Goal: Information Seeking & Learning: Check status

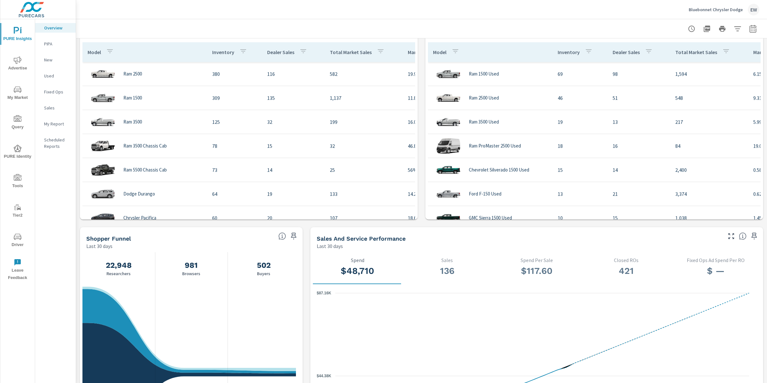
scroll to position [445, 0]
click at [78, 117] on div "truPayments Leads Last 30 days 14 0 1.5 [DATE] [DATE] 8th Sales Last 30 days 13…" at bounding box center [421, 118] width 691 height 1048
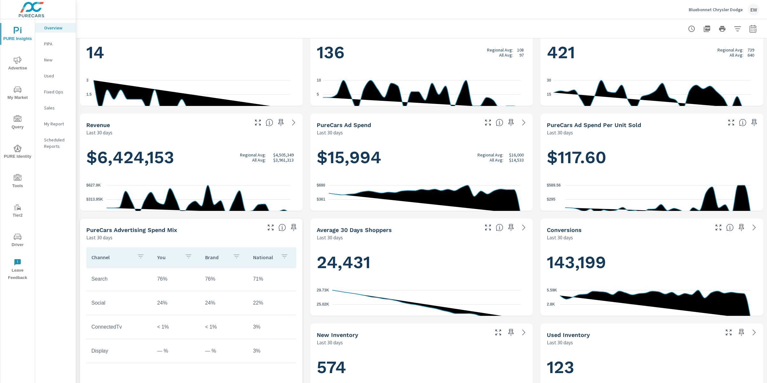
scroll to position [0, 0]
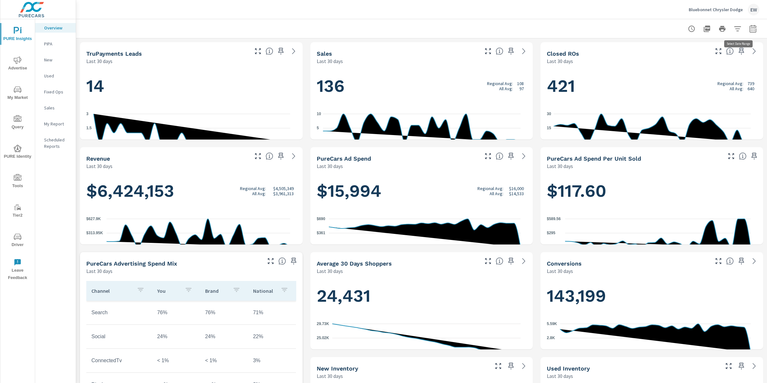
click at [749, 27] on icon "button" at bounding box center [753, 29] width 8 height 8
click at [688, 55] on select "Custom [DATE] Last week Last 7 days Last 14 days Last 30 days Last 45 days Last…" at bounding box center [696, 56] width 64 height 13
click at [664, 50] on select "Custom [DATE] Last week Last 7 days Last 14 days Last 30 days Last 45 days Last…" at bounding box center [696, 56] width 64 height 13
click at [691, 58] on select "Custom [DATE] Last week Last 7 days Last 14 days Last 30 days Last 45 days Last…" at bounding box center [696, 56] width 64 height 13
click at [664, 50] on select "Custom [DATE] Last week Last 7 days Last 14 days Last 30 days Last 45 days Last…" at bounding box center [696, 56] width 64 height 13
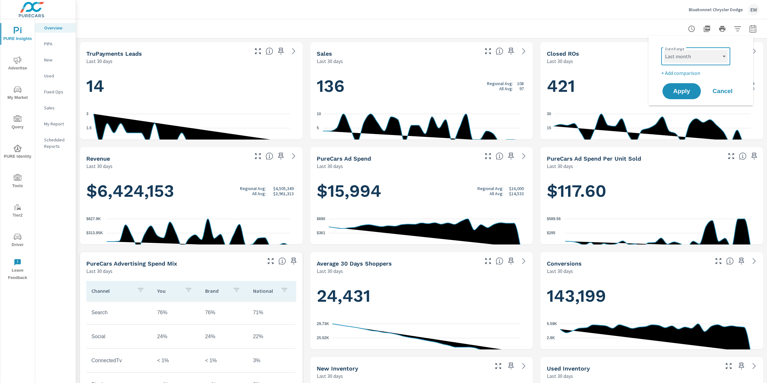
select select "custom"
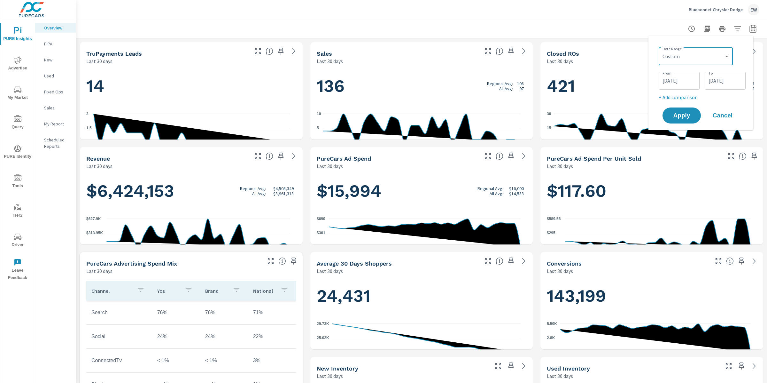
click at [675, 83] on input "[DATE]" at bounding box center [679, 80] width 36 height 13
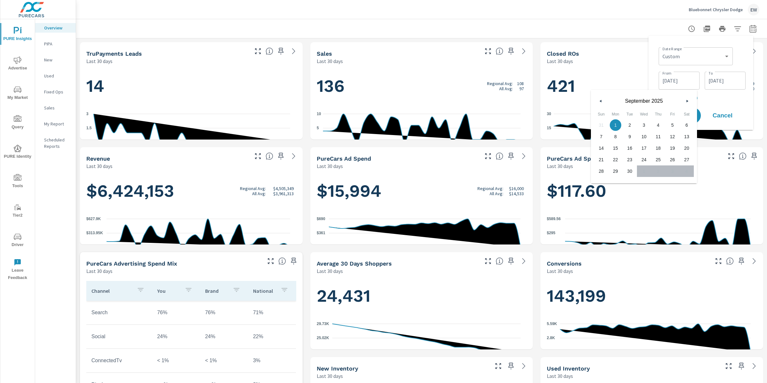
click at [601, 100] on icon "button" at bounding box center [599, 101] width 3 height 3
click at [675, 127] on span "1" at bounding box center [672, 125] width 14 height 8
type input "[DATE]"
click at [737, 87] on input "[DATE]" at bounding box center [725, 80] width 36 height 13
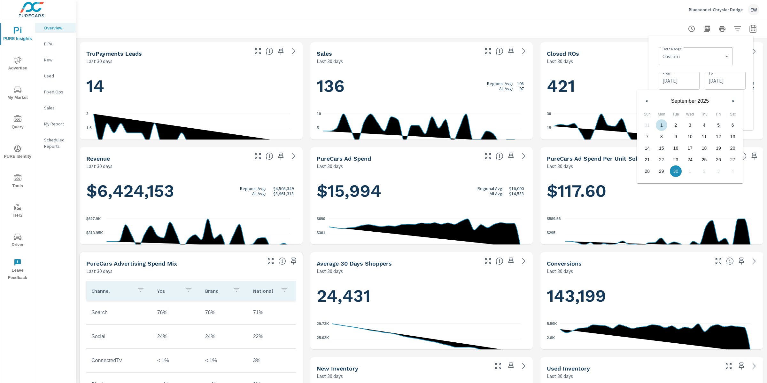
click at [647, 103] on button "button" at bounding box center [647, 101] width 8 height 8
click at [645, 184] on span "31" at bounding box center [647, 182] width 14 height 8
type input "[DATE]"
click at [654, 72] on div "Date Range Custom [DATE] Last week Last 7 days Last 14 days Last 30 days Last 4…" at bounding box center [701, 83] width 95 height 84
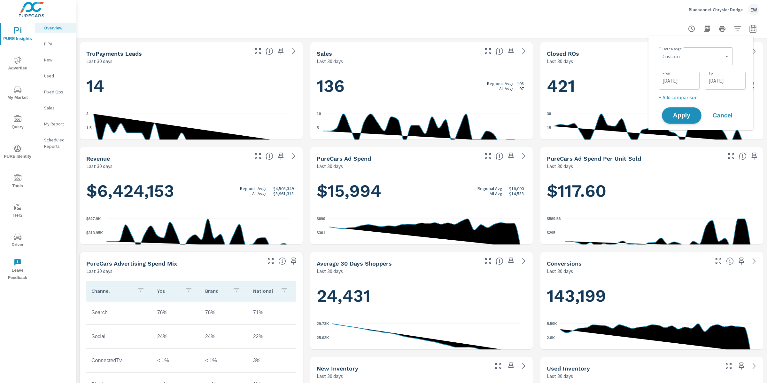
click at [679, 119] on span "Apply" at bounding box center [682, 115] width 26 height 6
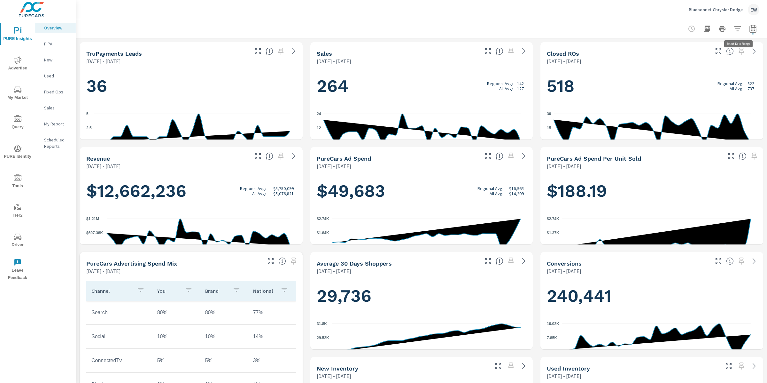
click at [749, 28] on icon "button" at bounding box center [753, 29] width 8 height 8
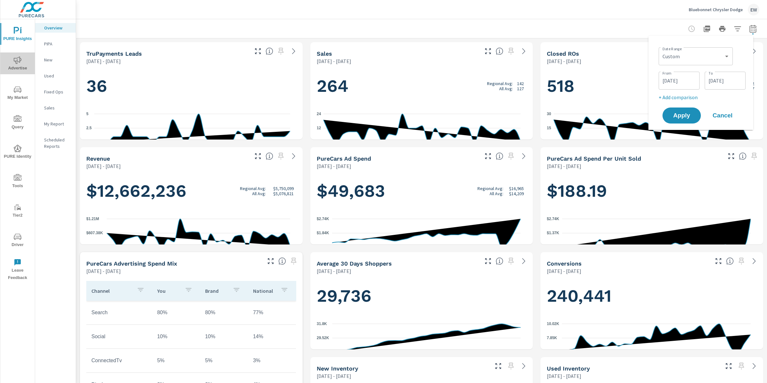
click at [21, 62] on icon "nav menu" at bounding box center [18, 60] width 8 height 8
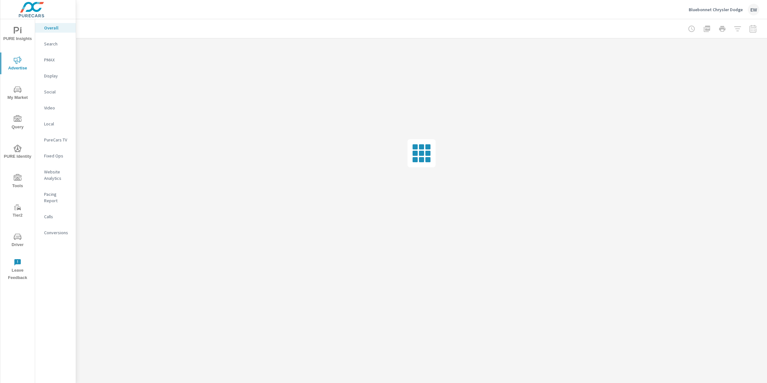
click at [55, 95] on p "Social" at bounding box center [57, 92] width 27 height 6
